Goal: Transaction & Acquisition: Purchase product/service

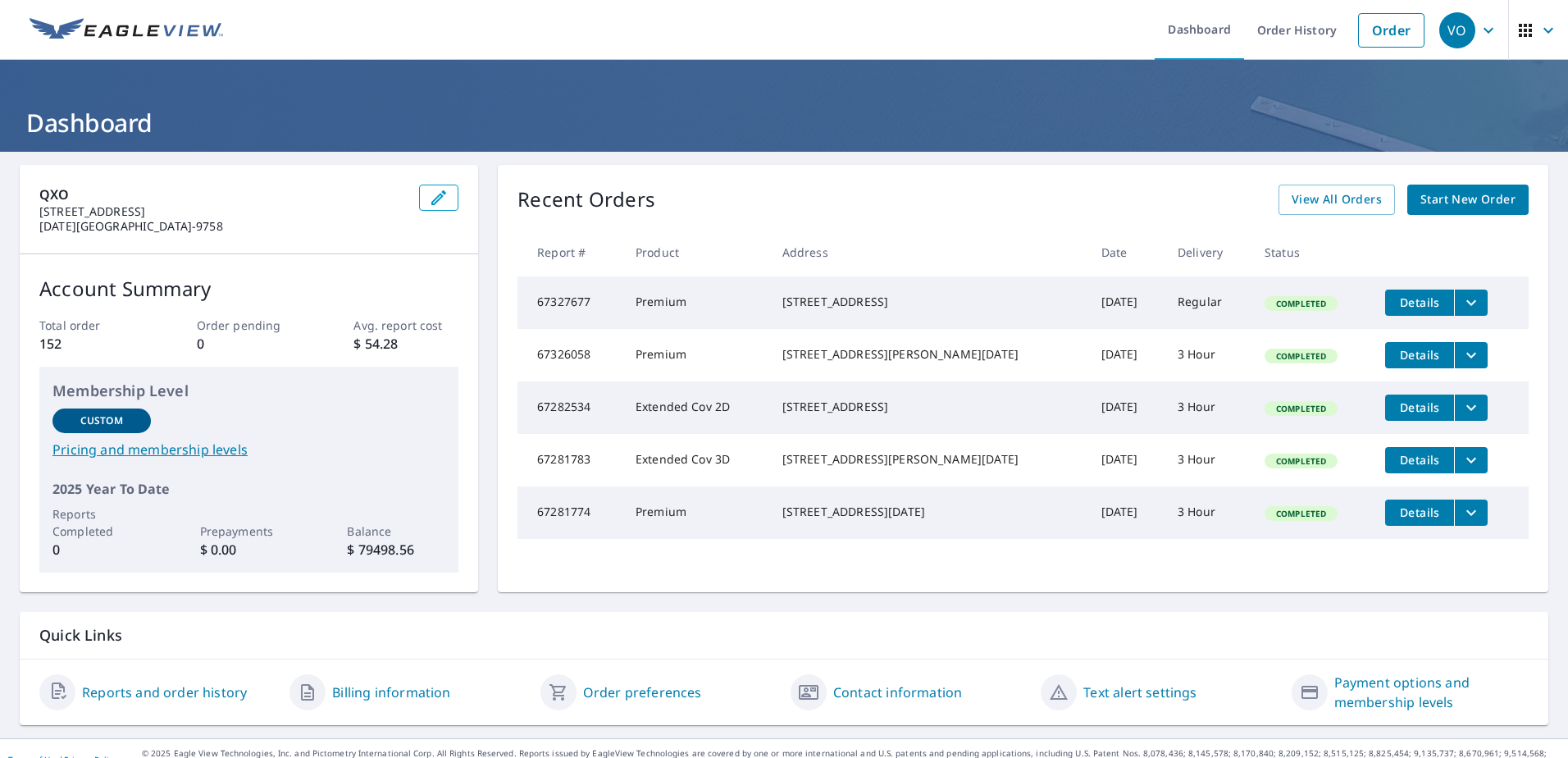
click at [1432, 200] on span "Start New Order" at bounding box center [1468, 199] width 95 height 20
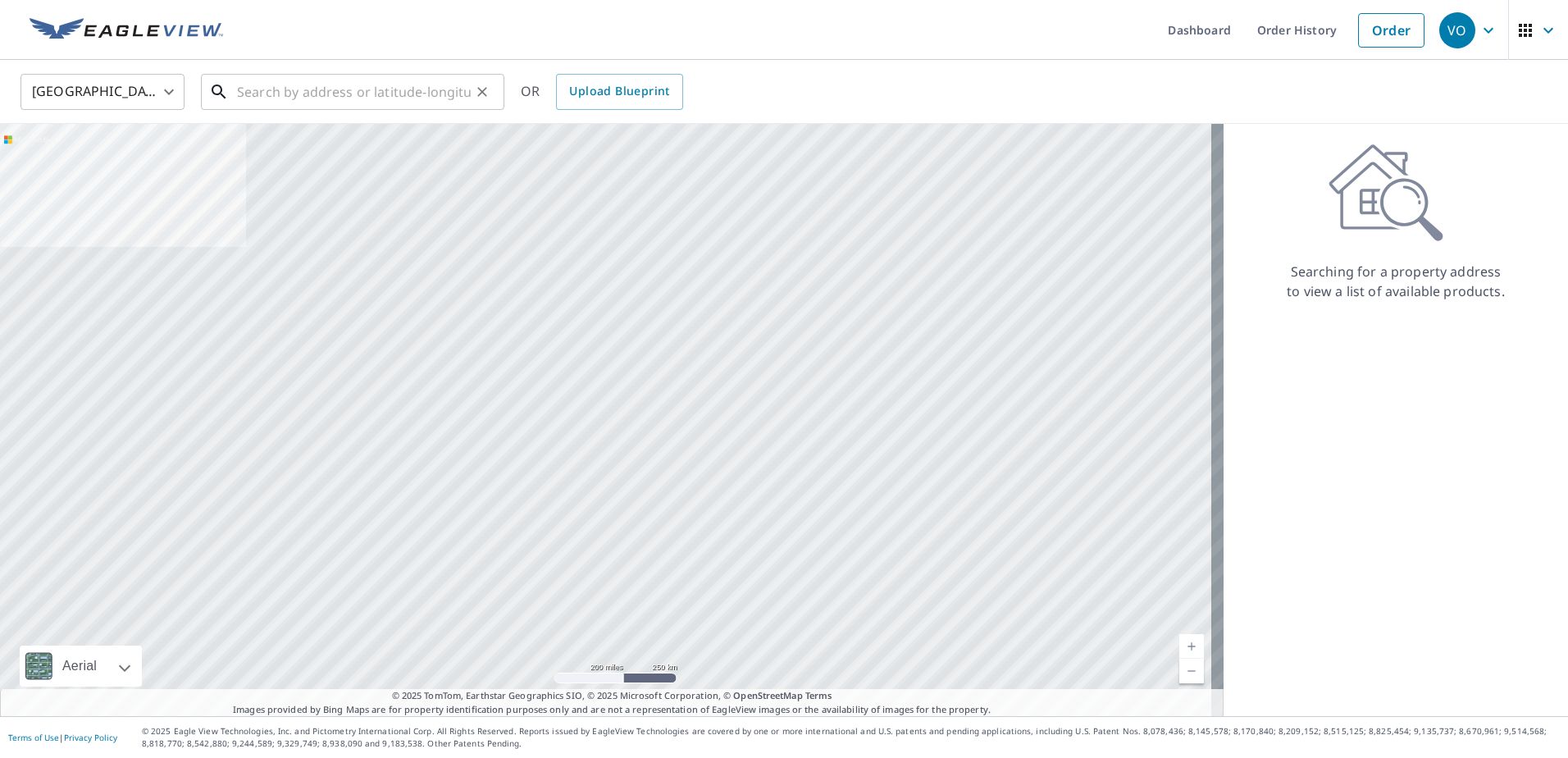
click at [410, 96] on input "text" at bounding box center [354, 92] width 234 height 46
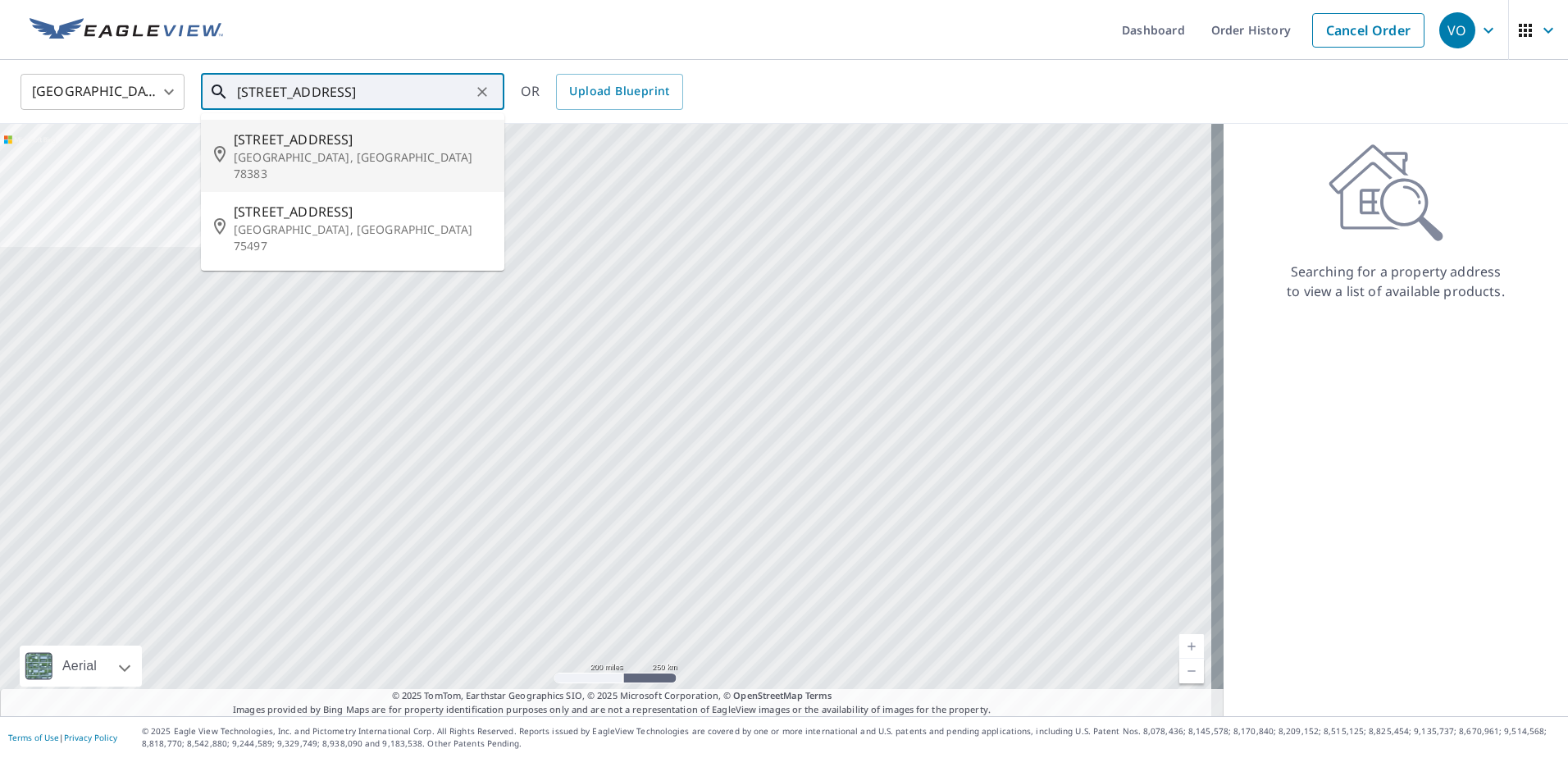
click at [357, 134] on span "[STREET_ADDRESS]" at bounding box center [362, 139] width 258 height 19
type input "[STREET_ADDRESS]"
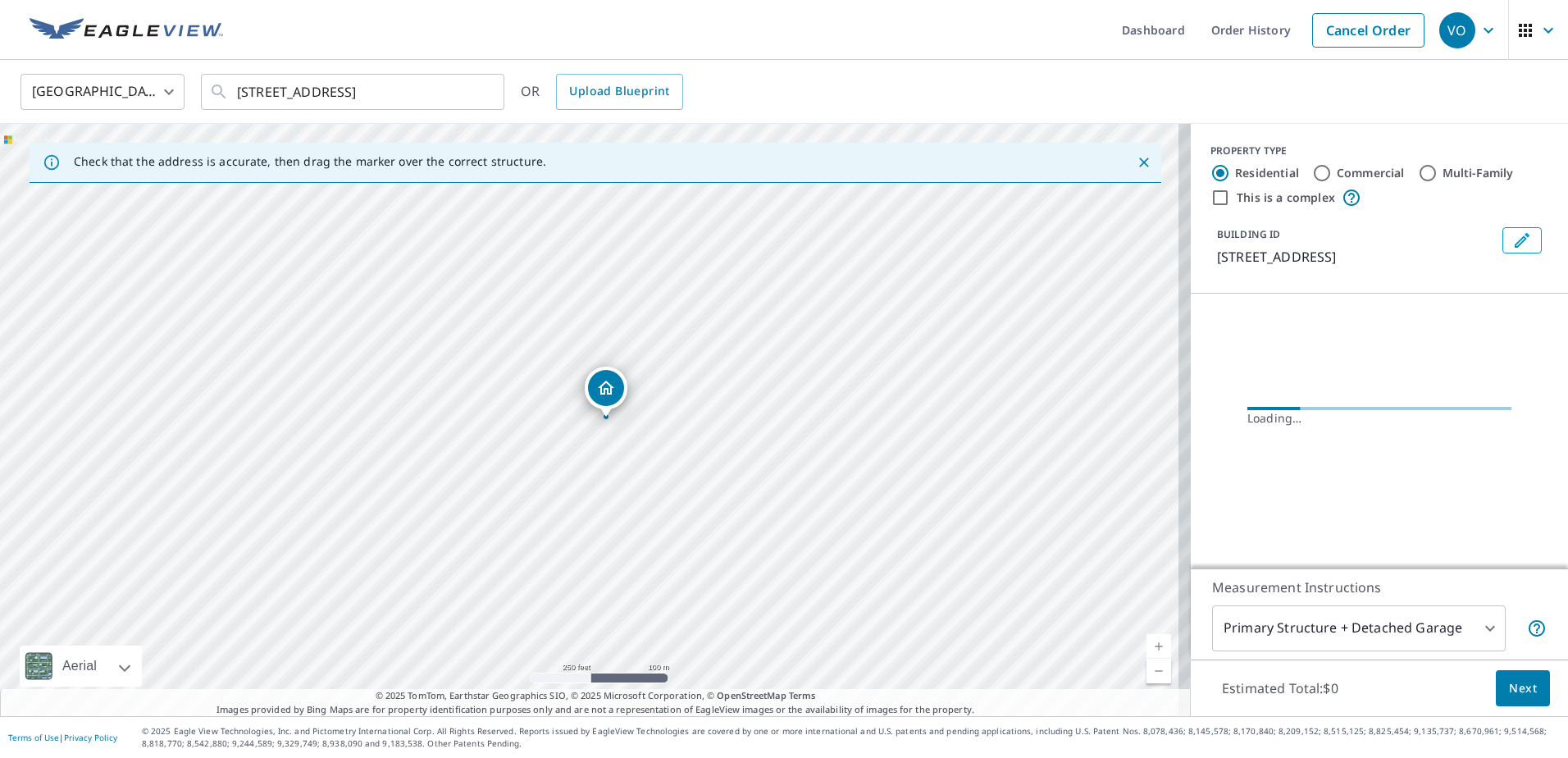
click at [1146, 642] on link "Current Level 17, Zoom In" at bounding box center [1158, 646] width 24 height 25
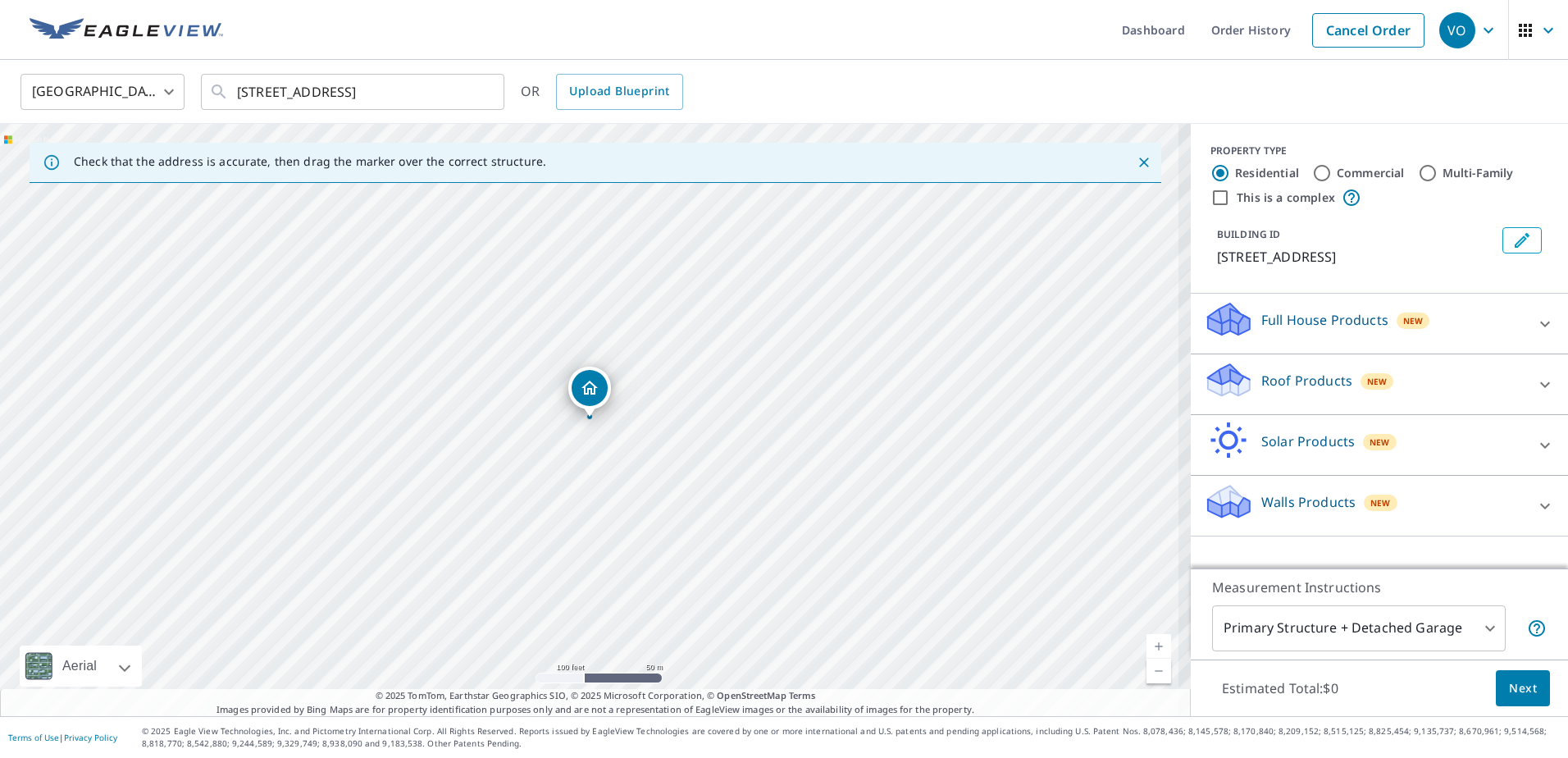
click at [1146, 642] on link "Current Level 18, Zoom In" at bounding box center [1158, 646] width 24 height 25
click at [1146, 642] on link "Current Level 19, Zoom In" at bounding box center [1158, 646] width 24 height 25
click at [1264, 384] on p "Roof Products" at bounding box center [1307, 380] width 91 height 19
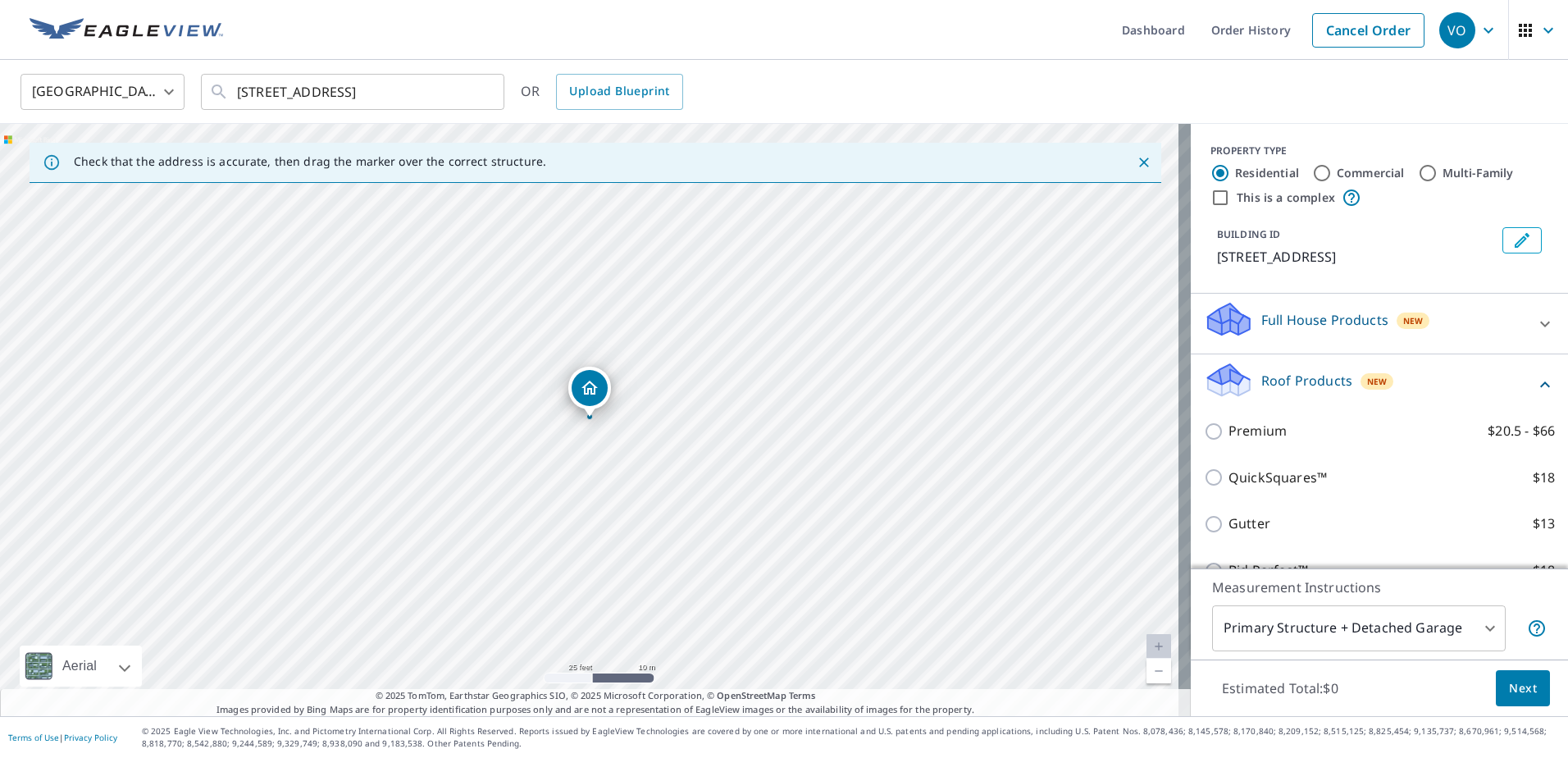
click at [1204, 441] on div "Premium $20.5 - $66" at bounding box center [1380, 431] width 351 height 46
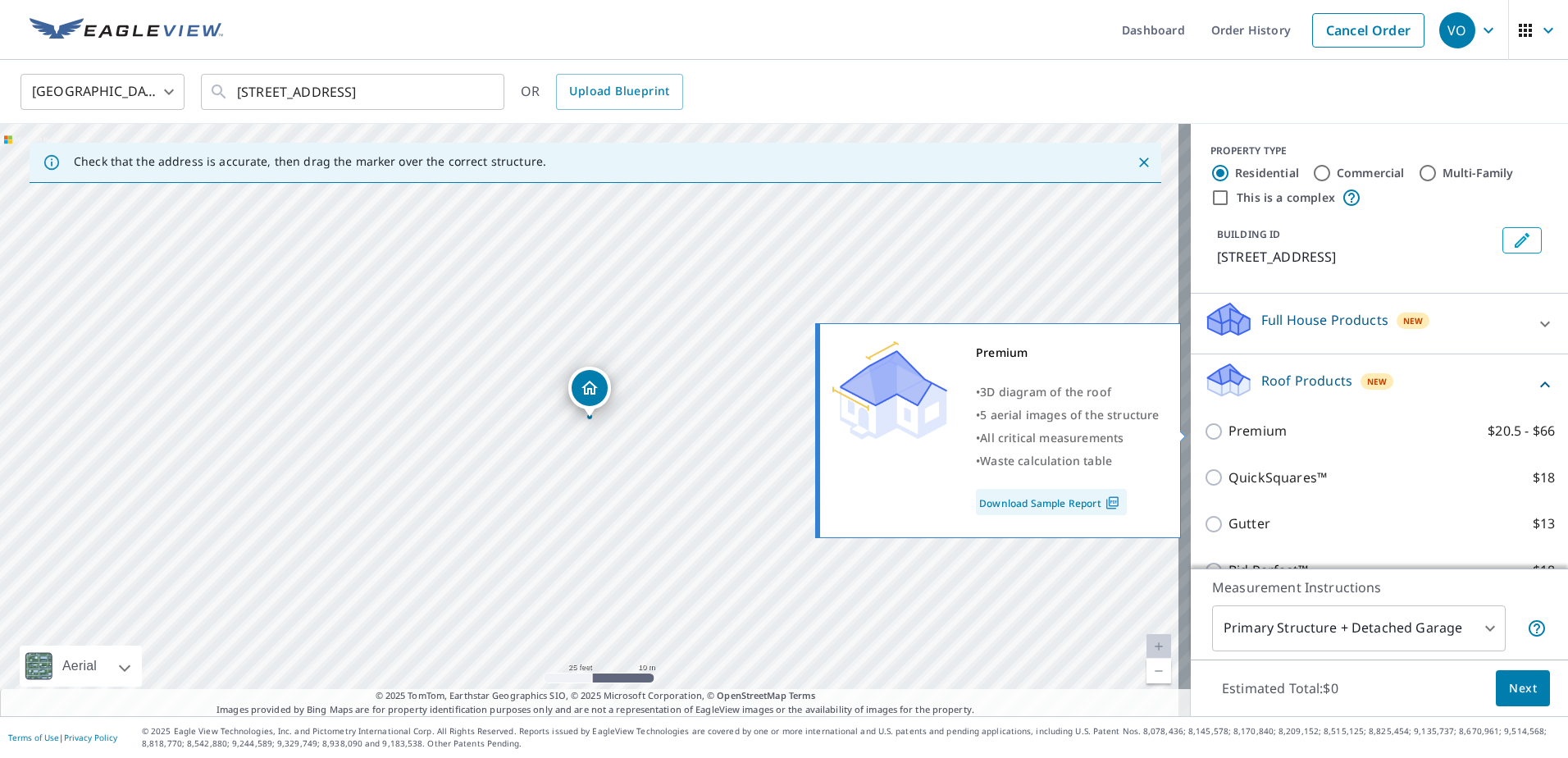
click at [1204, 434] on input "Premium $20.5 - $66" at bounding box center [1216, 431] width 24 height 19
checkbox input "true"
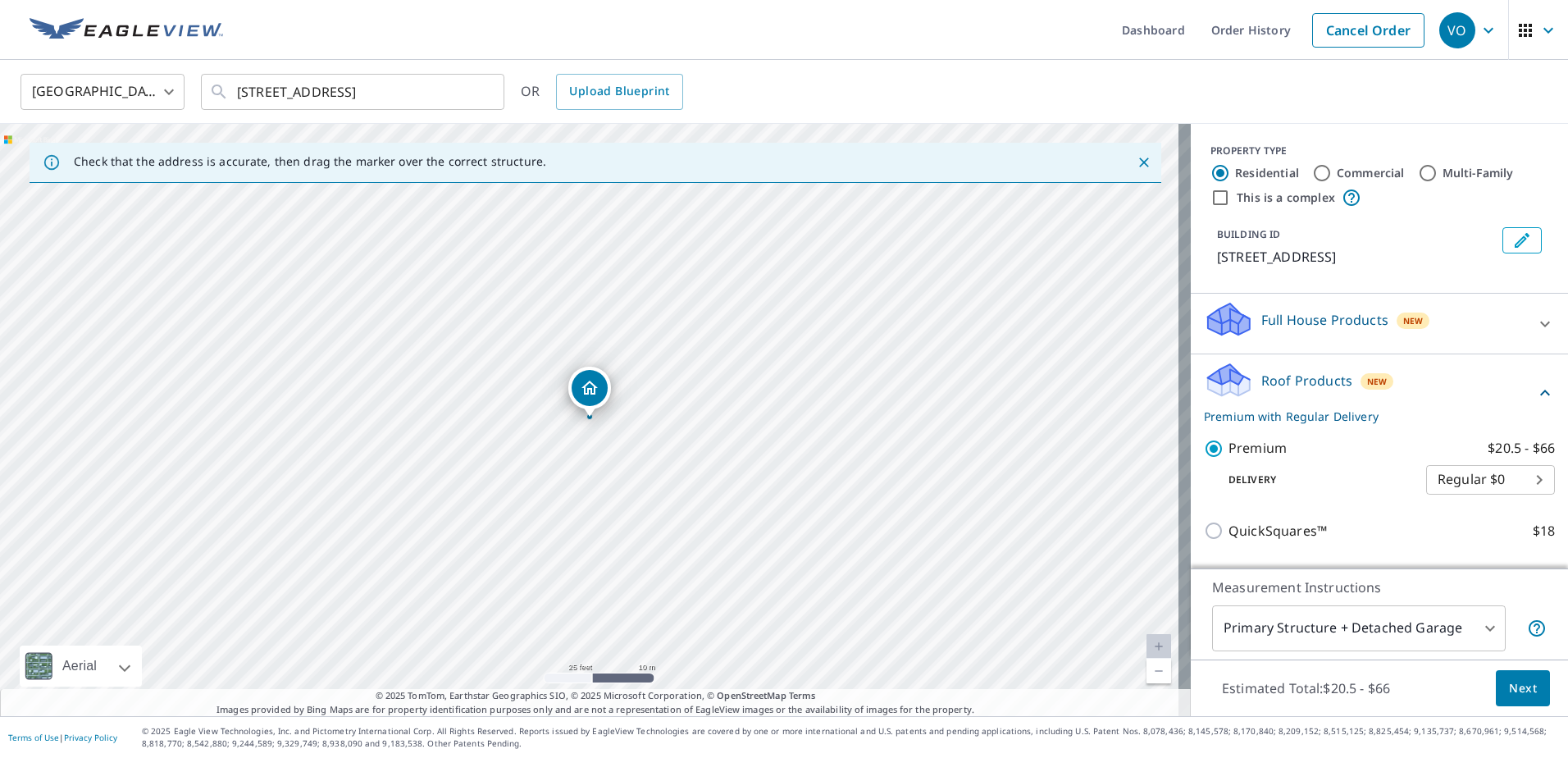
click at [1510, 690] on span "Next" at bounding box center [1523, 689] width 28 height 20
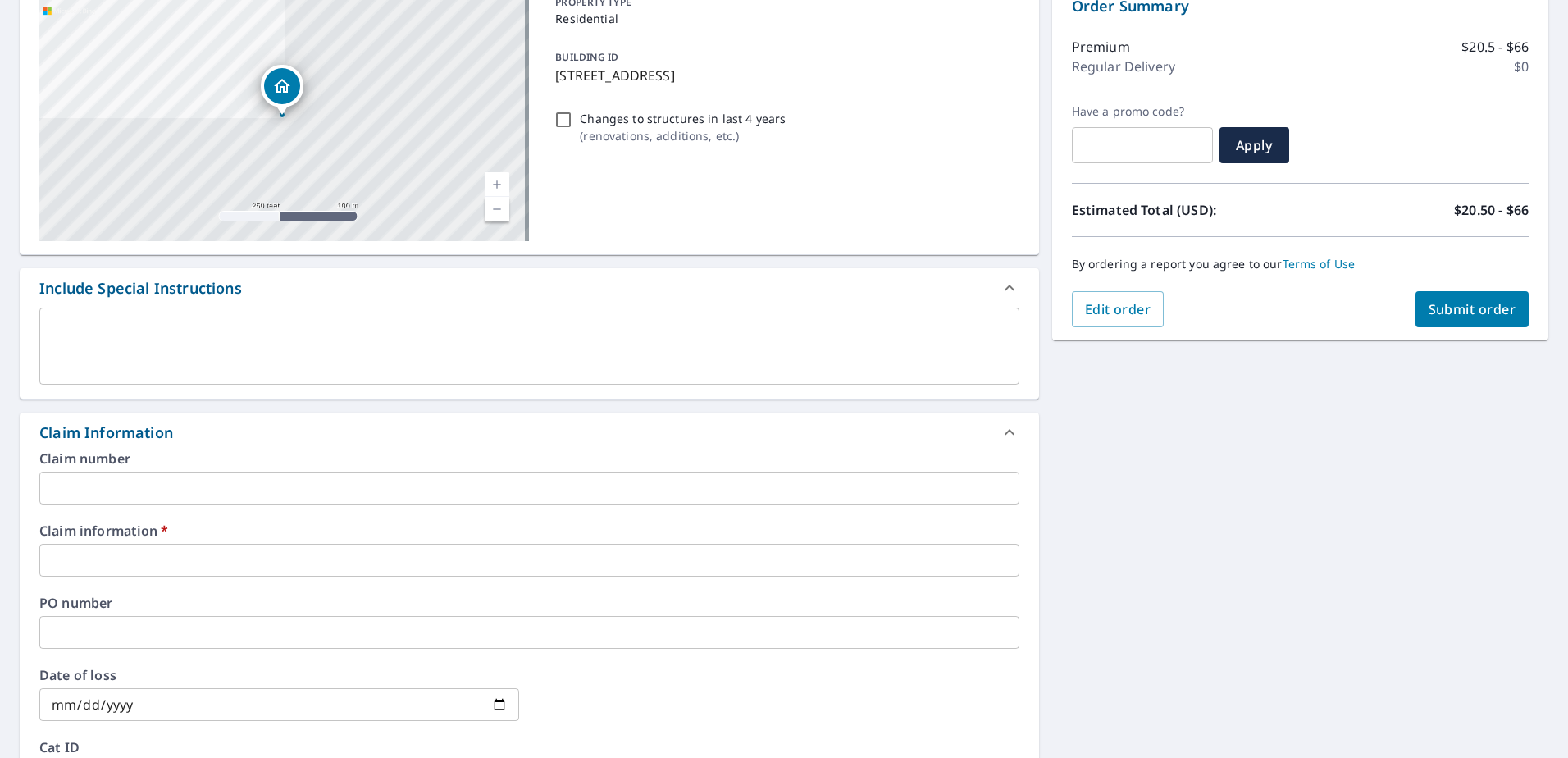
scroll to position [328, 0]
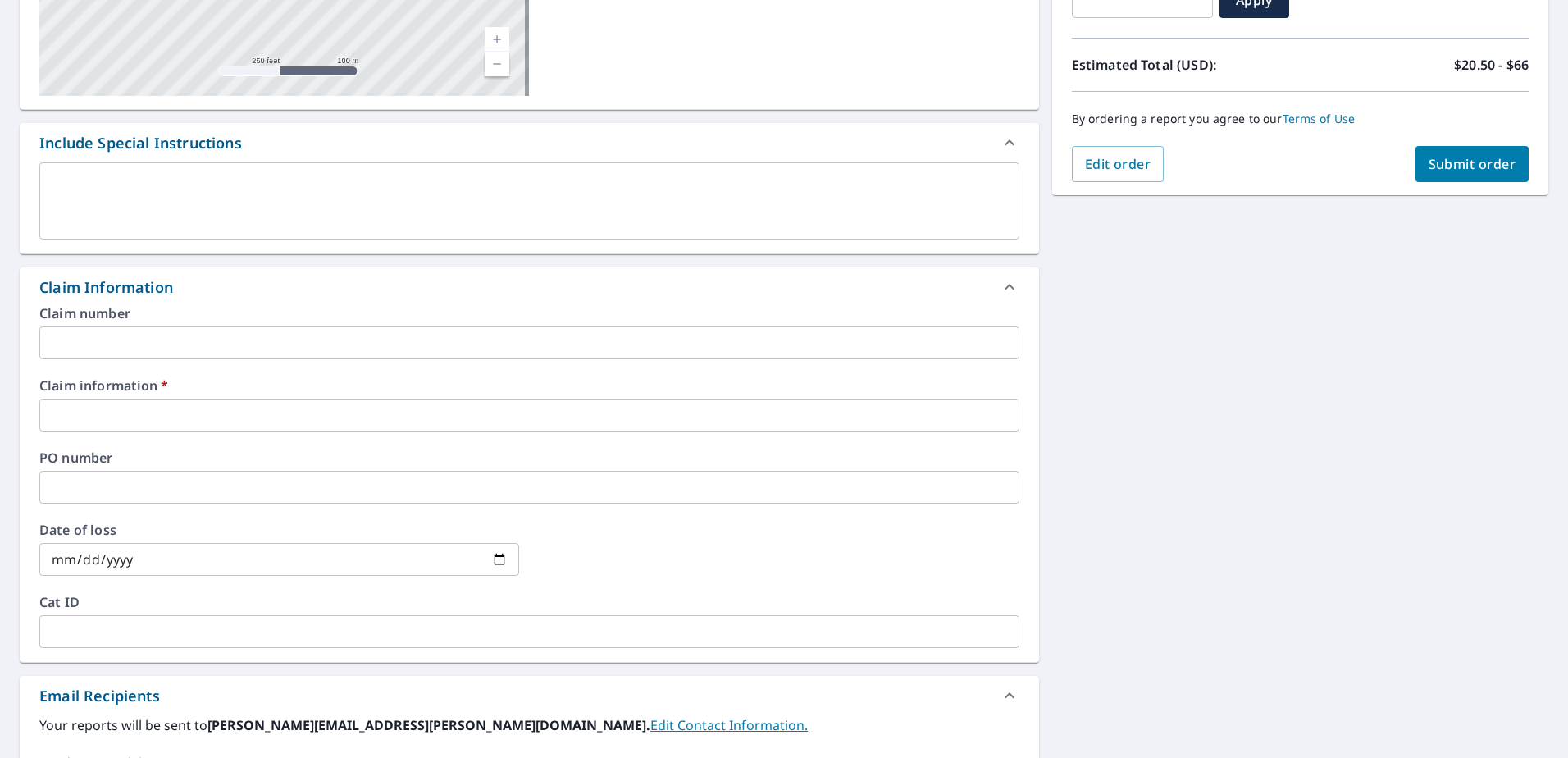
click at [226, 436] on div "Claim number ​ Claim information   * ​ PO number ​ Date of loss ​ Cat ID ​" at bounding box center [529, 484] width 1020 height 355
click at [225, 421] on input "text" at bounding box center [530, 415] width 980 height 33
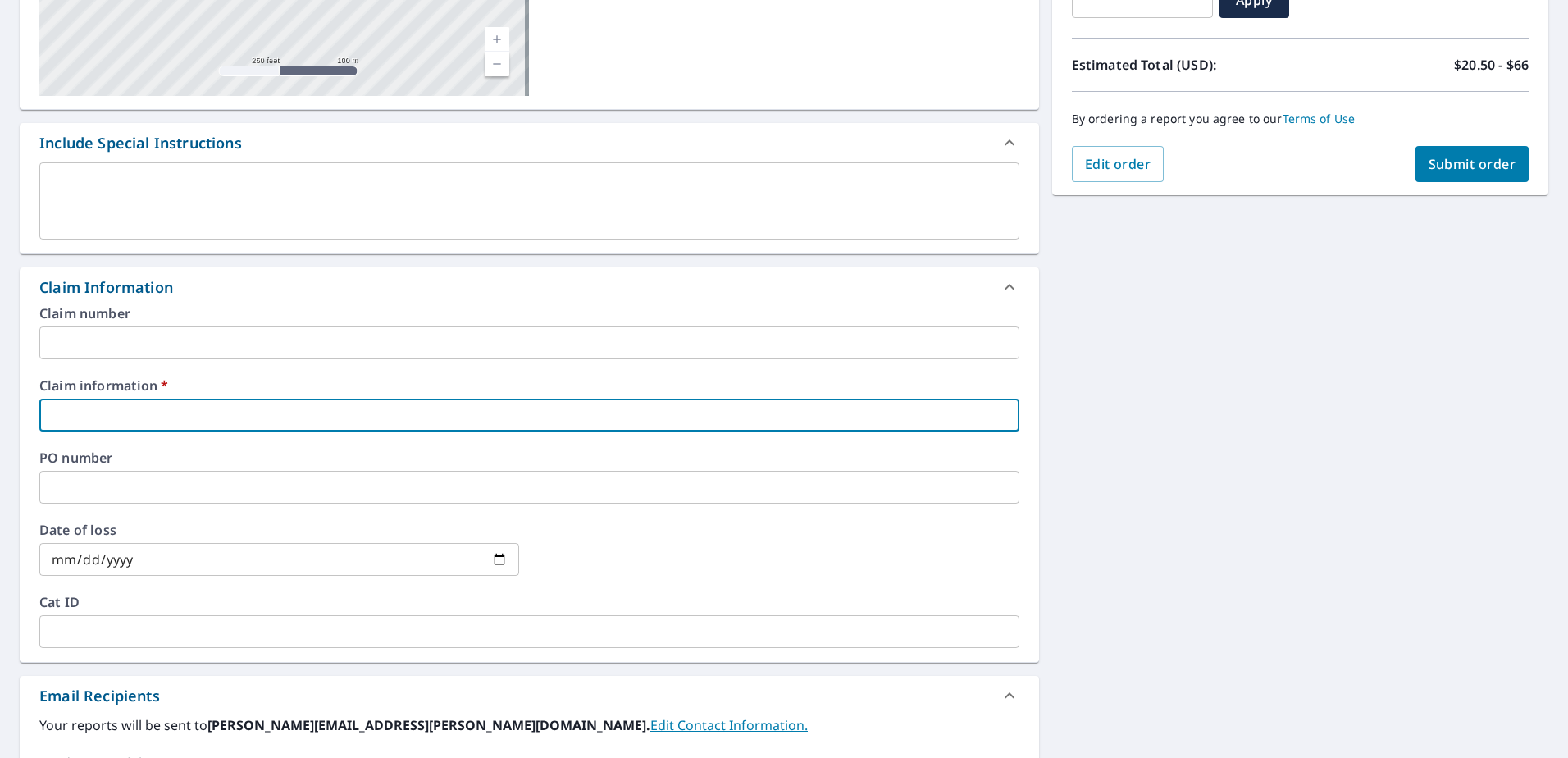
type input "BuffaloRoofing"
click at [1488, 155] on span "Submit order" at bounding box center [1473, 164] width 88 height 18
checkbox input "true"
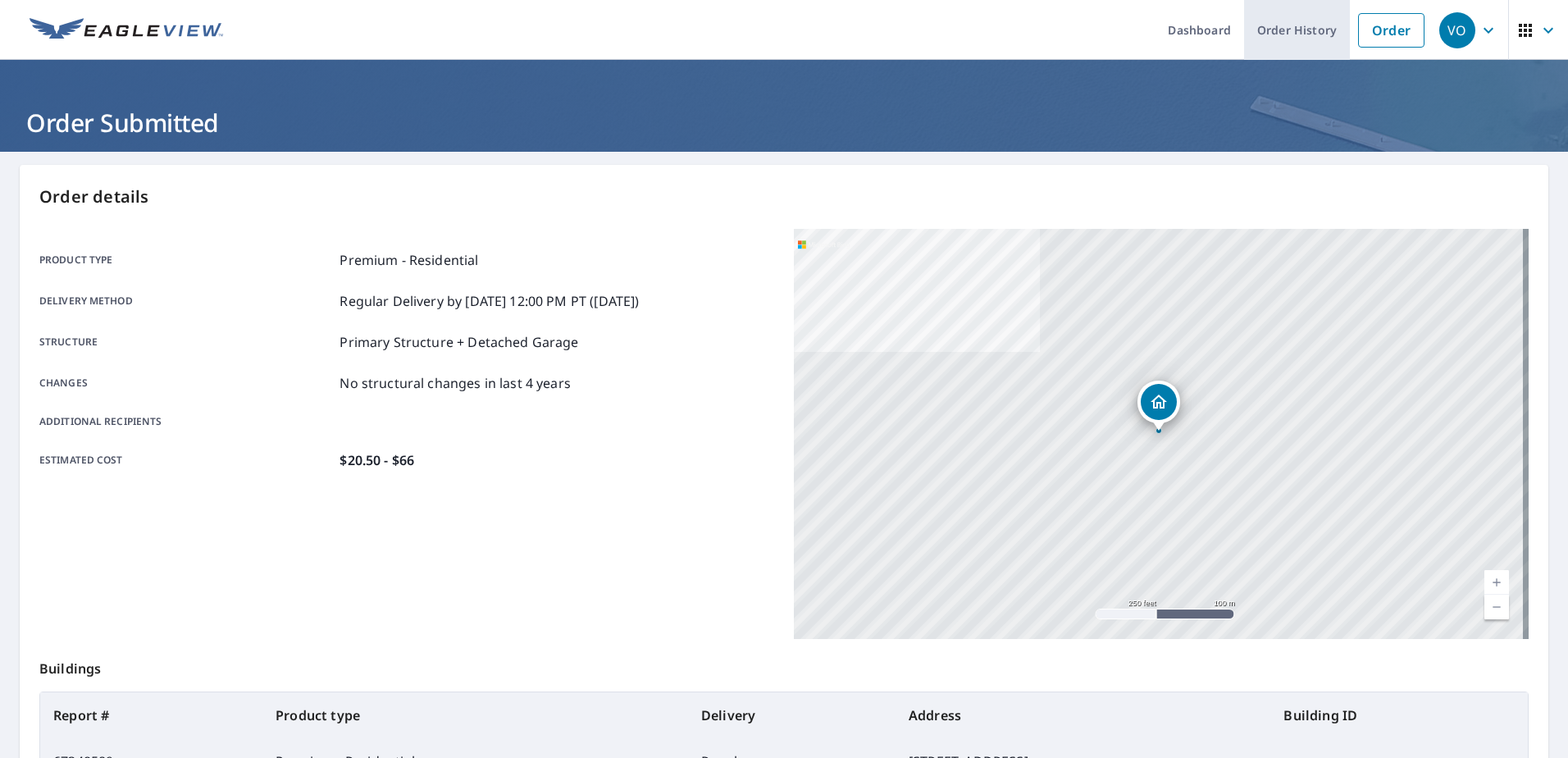
click at [1309, 35] on link "Order History" at bounding box center [1297, 30] width 106 height 60
